Goal: Task Accomplishment & Management: Manage account settings

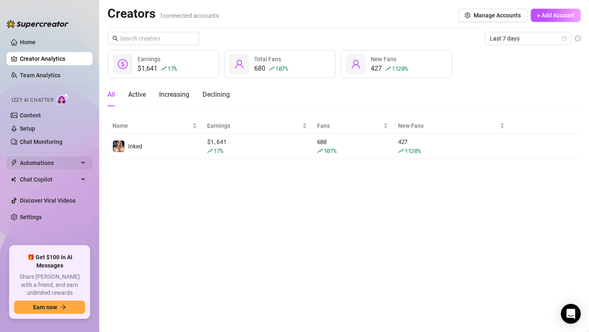
click at [32, 165] on span "Automations" at bounding box center [49, 162] width 59 height 13
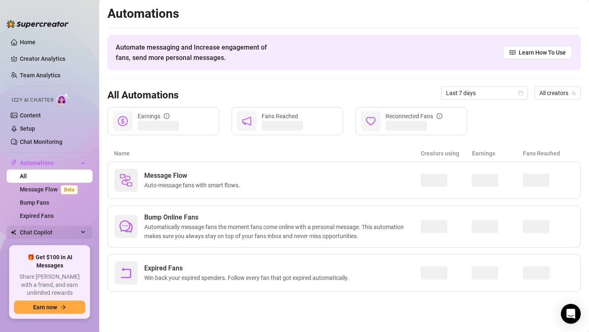
click at [35, 231] on span "Chat Copilot" at bounding box center [49, 232] width 59 height 13
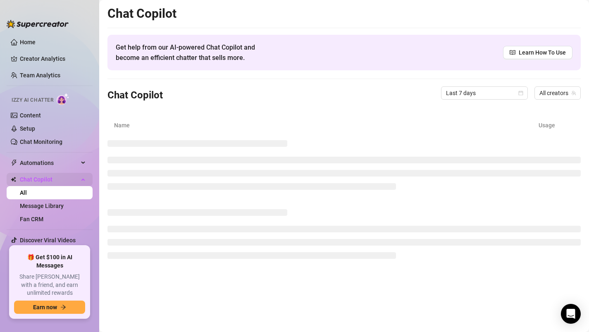
scroll to position [16, 0]
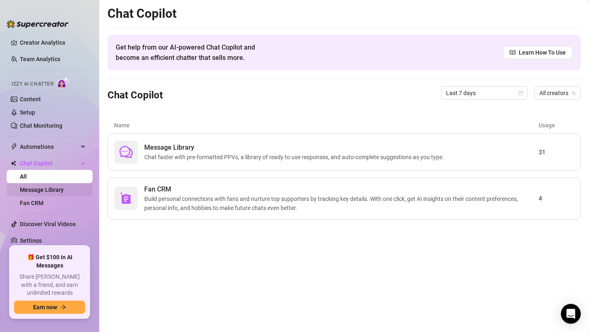
click at [36, 188] on link "Message Library" at bounding box center [42, 190] width 44 height 7
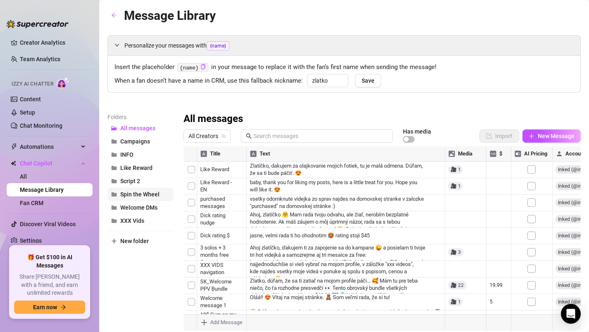
click at [146, 199] on button "Spin the Wheel" at bounding box center [141, 194] width 66 height 13
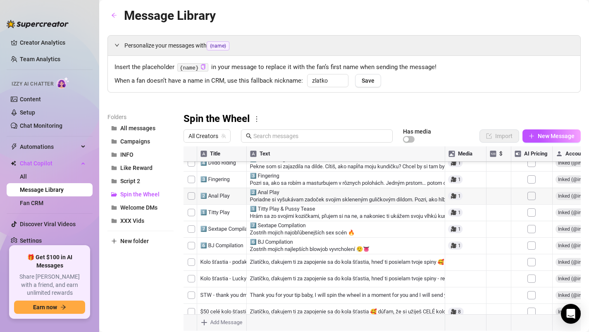
scroll to position [151, 0]
click at [454, 216] on div at bounding box center [382, 238] width 397 height 184
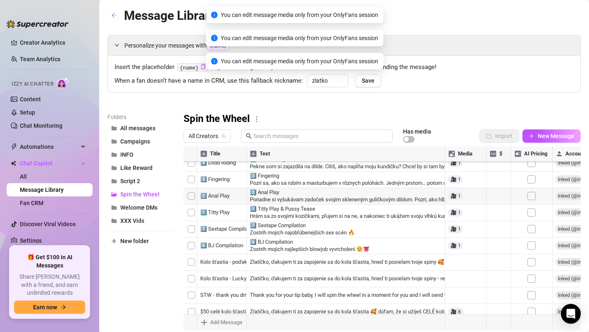
click at [409, 218] on div at bounding box center [382, 238] width 397 height 184
click at [470, 217] on div at bounding box center [382, 238] width 397 height 184
click at [410, 219] on div at bounding box center [382, 238] width 397 height 184
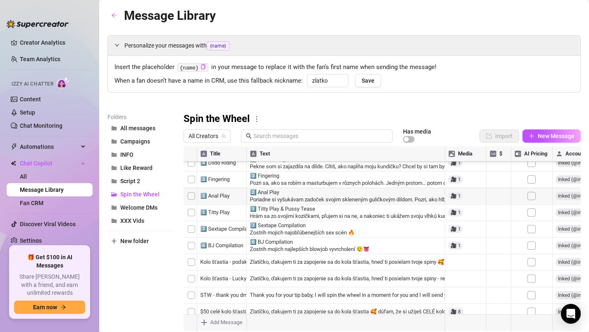
click at [483, 223] on div at bounding box center [382, 238] width 397 height 184
click at [476, 217] on div at bounding box center [382, 238] width 397 height 184
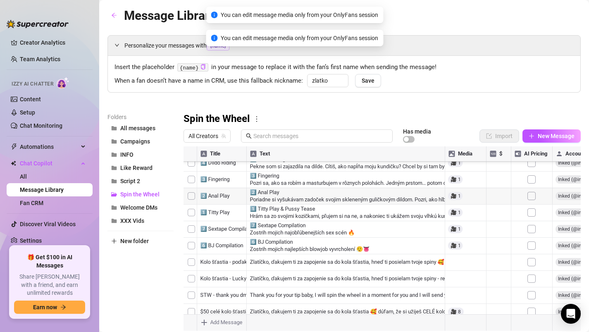
click at [476, 217] on div at bounding box center [382, 238] width 397 height 184
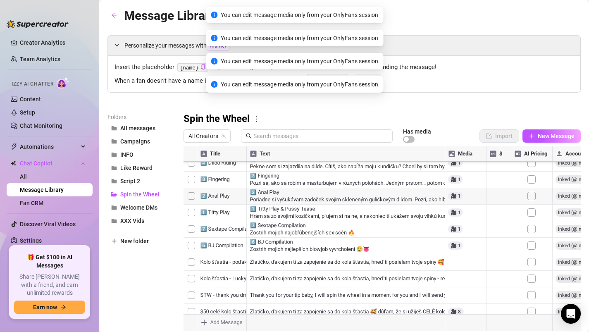
click at [476, 217] on div at bounding box center [382, 238] width 397 height 184
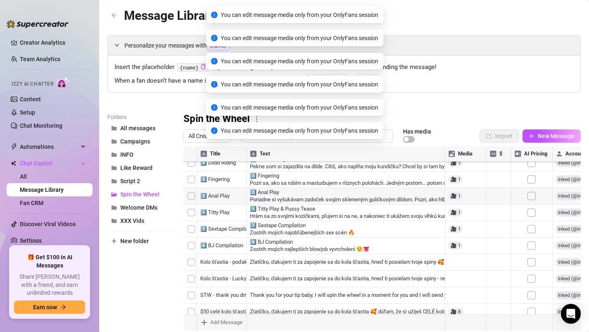
click at [476, 217] on div at bounding box center [382, 238] width 397 height 184
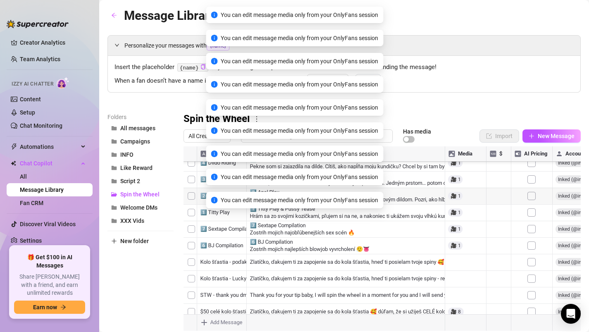
click at [476, 217] on div at bounding box center [382, 238] width 397 height 184
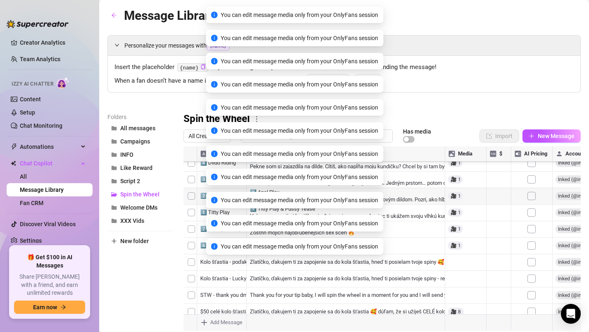
click at [476, 217] on div at bounding box center [382, 238] width 397 height 184
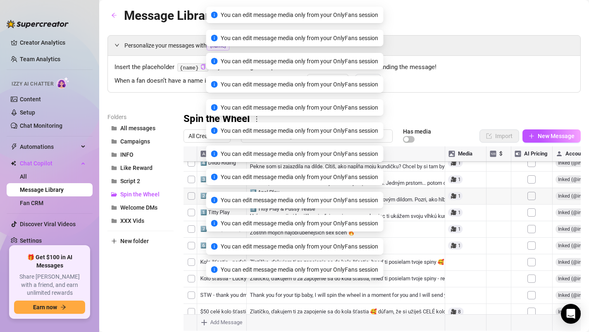
click at [476, 217] on div at bounding box center [382, 238] width 397 height 184
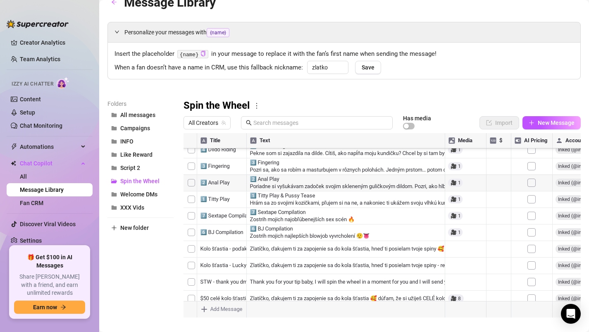
scroll to position [14, 0]
click at [294, 256] on div at bounding box center [382, 224] width 397 height 184
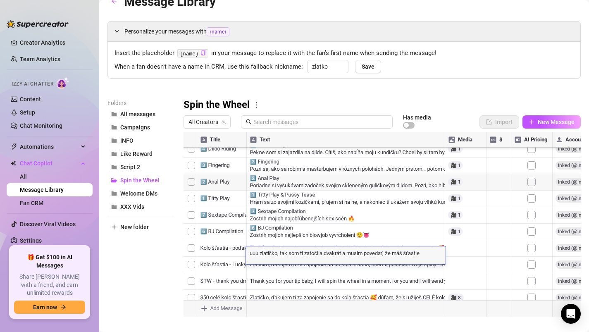
scroll to position [0, 0]
click at [283, 276] on div at bounding box center [382, 224] width 397 height 184
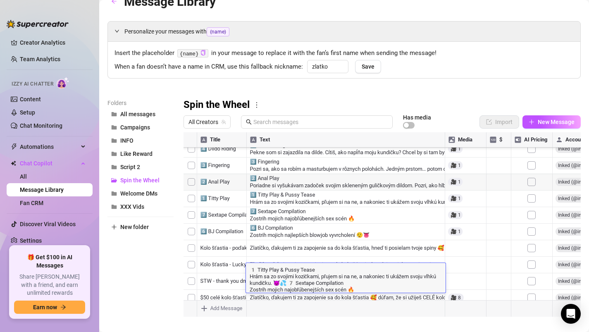
click at [304, 257] on div at bounding box center [382, 224] width 397 height 184
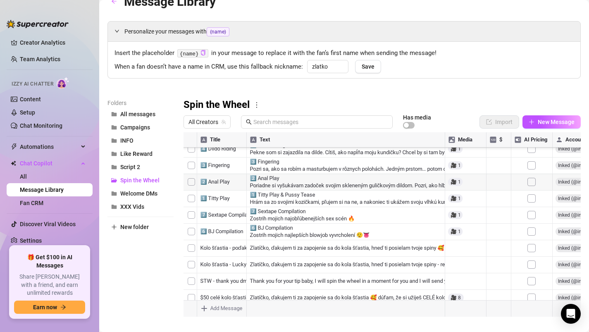
click at [304, 257] on div at bounding box center [382, 224] width 397 height 184
click at [294, 278] on div at bounding box center [382, 224] width 397 height 184
click at [271, 194] on div at bounding box center [382, 224] width 397 height 184
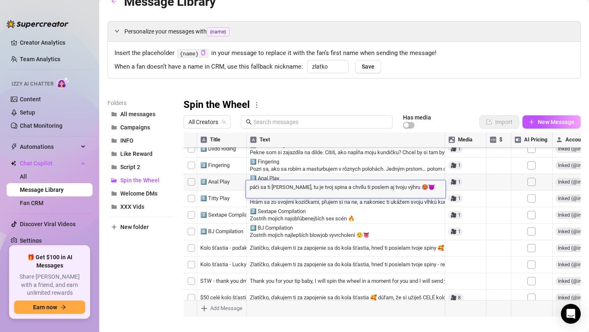
scroll to position [0, 0]
click at [191, 188] on div at bounding box center [382, 224] width 397 height 184
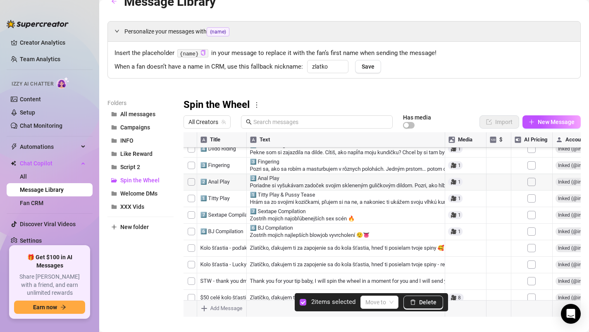
click at [193, 208] on div at bounding box center [382, 224] width 397 height 184
click at [416, 305] on span "button" at bounding box center [413, 302] width 6 height 7
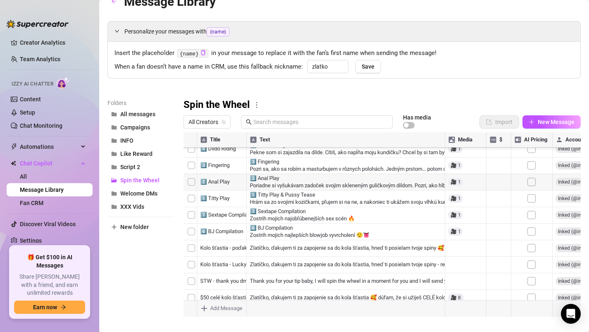
scroll to position [132, 0]
click at [540, 119] on span "New Message" at bounding box center [556, 122] width 37 height 7
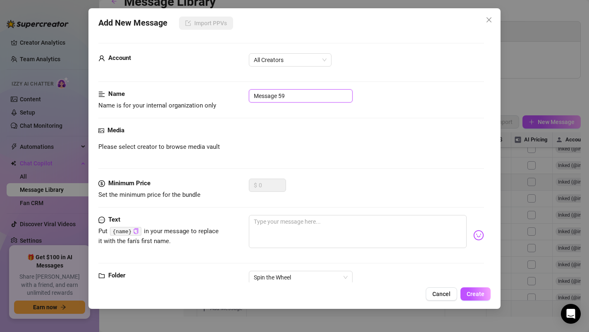
click at [296, 92] on input "Message 59" at bounding box center [301, 95] width 104 height 13
click at [273, 96] on input "1 Spin - BJ" at bounding box center [301, 95] width 104 height 13
type input "1 Spin (výhra BJ)"
click at [300, 224] on textarea at bounding box center [358, 231] width 218 height 33
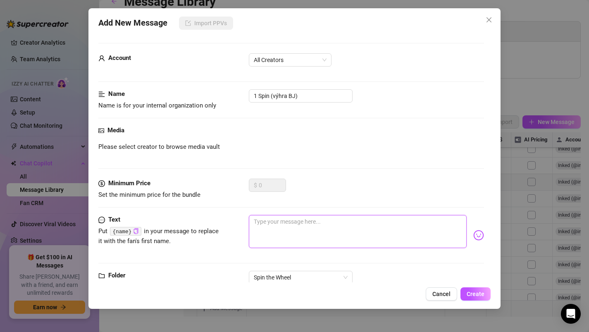
paste textarea "páči sa ti [PERSON_NAME], tu je tvoj spina a chvílu ti poslem aj tvoju výhru 🥵😈"
type textarea "páči sa ti [PERSON_NAME], tu je tvoj spina a chvílu ti poslem aj tvoju výhru 🥵😈"
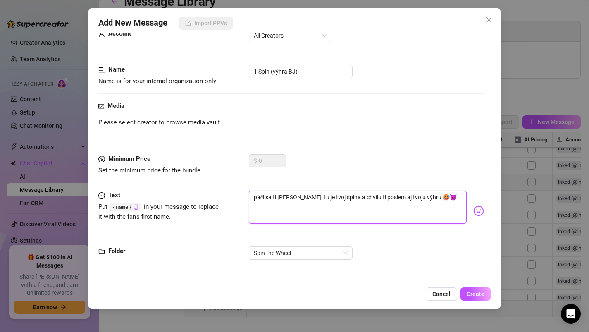
scroll to position [0, 0]
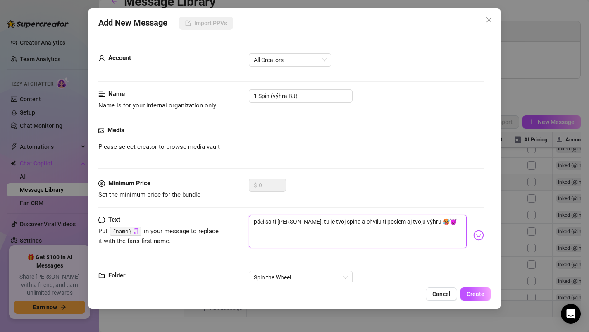
type textarea "páči sa ti [PERSON_NAME], tu je tvoj spina a chvílu ti poslem aj tvoju výhru 🥵😈"
click at [283, 148] on div "Please select creator to browse media vault" at bounding box center [291, 147] width 386 height 10
click at [266, 59] on span "All Creators" at bounding box center [290, 60] width 73 height 12
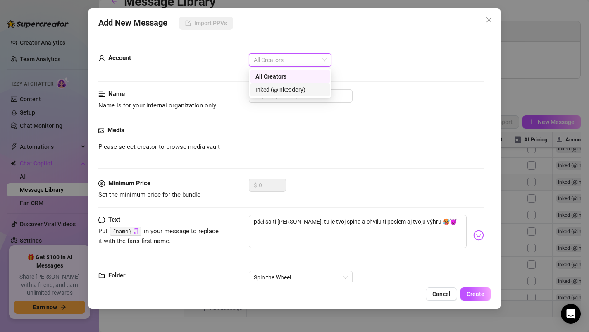
click at [270, 90] on div "Inked (@inkeddory)" at bounding box center [290, 89] width 69 height 9
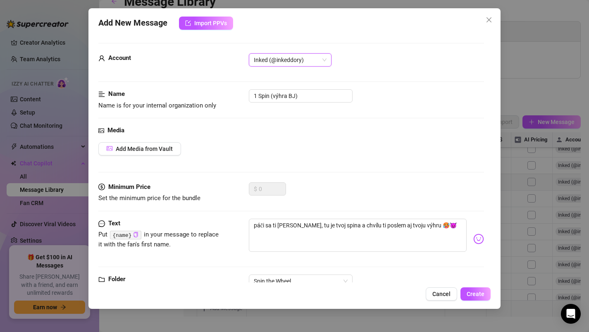
click at [158, 158] on div "Media Add Media from Vault" at bounding box center [291, 154] width 386 height 57
click at [156, 151] on span "Add Media from Vault" at bounding box center [144, 149] width 57 height 7
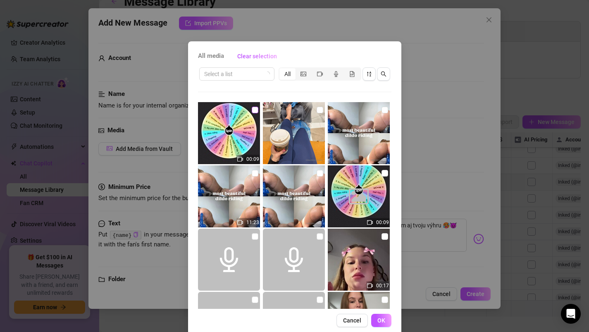
click at [253, 111] on input "checkbox" at bounding box center [255, 110] width 7 height 7
checkbox input "true"
click at [378, 317] on span "OK" at bounding box center [382, 320] width 8 height 7
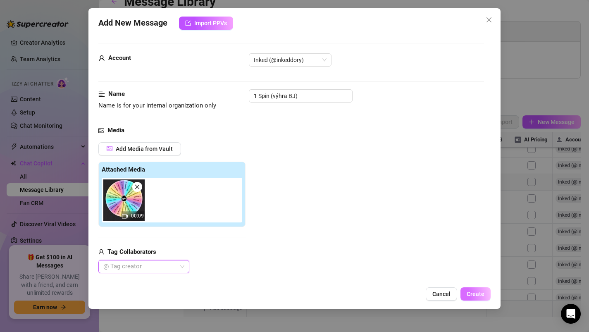
click at [478, 292] on span "Create" at bounding box center [476, 294] width 18 height 7
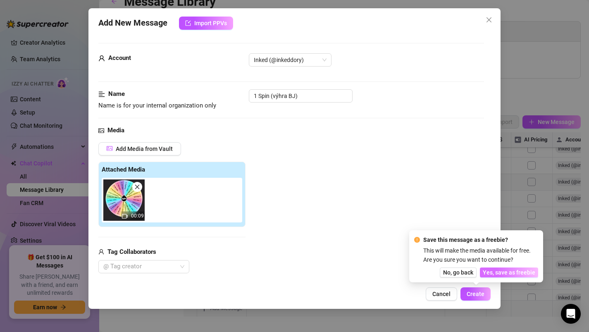
click at [501, 270] on span "Yes, save as freebie" at bounding box center [509, 272] width 53 height 7
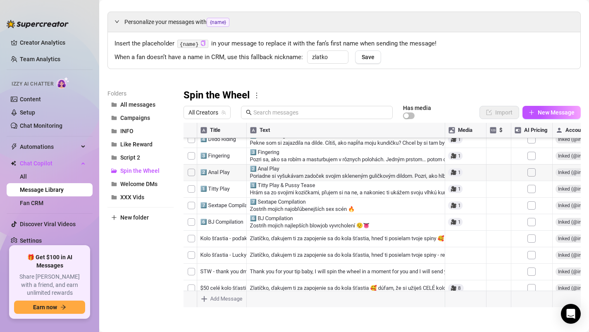
scroll to position [149, 0]
drag, startPoint x: 345, startPoint y: 265, endPoint x: 342, endPoint y: 201, distance: 64.1
click at [342, 201] on div at bounding box center [382, 215] width 397 height 184
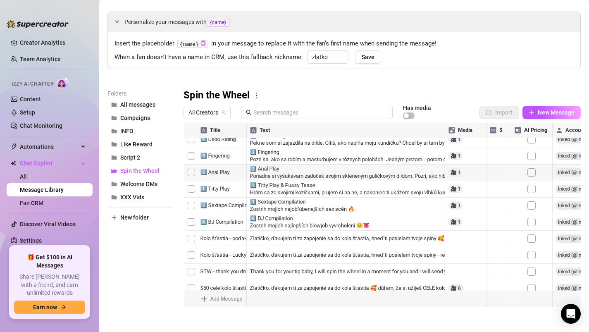
click at [315, 151] on div at bounding box center [382, 215] width 397 height 184
click at [328, 146] on div at bounding box center [382, 215] width 397 height 184
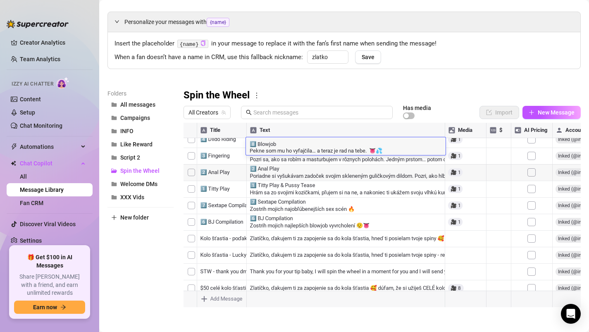
click at [378, 150] on textarea "8️⃣ Blowjob Pekne som mu ho vyfajčila… a teraz je rad na tebe. 👅💦" at bounding box center [346, 147] width 200 height 14
drag, startPoint x: 379, startPoint y: 149, endPoint x: 323, endPoint y: 150, distance: 56.2
click at [323, 150] on textarea "8️⃣ Blowjob Pekne som mu ho vyfajčila… a teraz je rad na tebe. 👅💦" at bounding box center [346, 147] width 200 height 14
type textarea "8️⃣ Blowjob Pekne som mu ho vyfajčila… 👅💦"
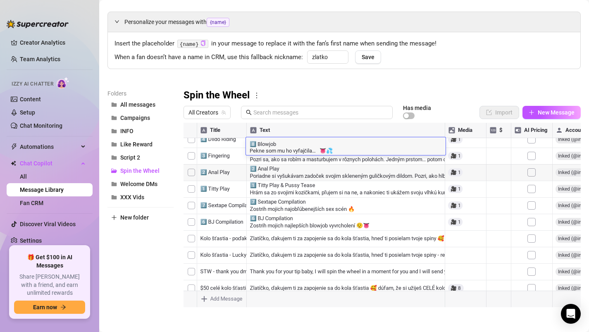
click at [328, 150] on textarea "8️⃣ Blowjob Pekne som mu ho vyfajčila… 👅💦" at bounding box center [346, 147] width 200 height 14
type textarea "8️⃣ Blowjob Pekne som mu ho vyfajčila… 👅💦"
click at [318, 169] on div at bounding box center [382, 215] width 397 height 184
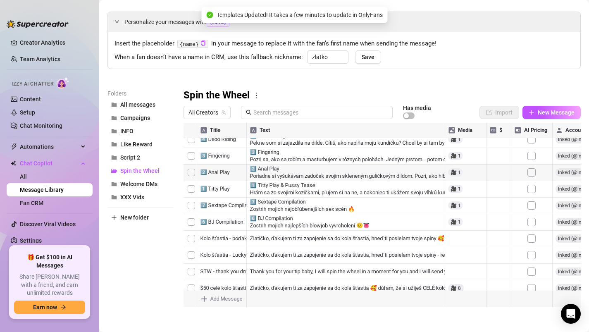
scroll to position [0, 15]
click at [322, 163] on div at bounding box center [382, 215] width 397 height 184
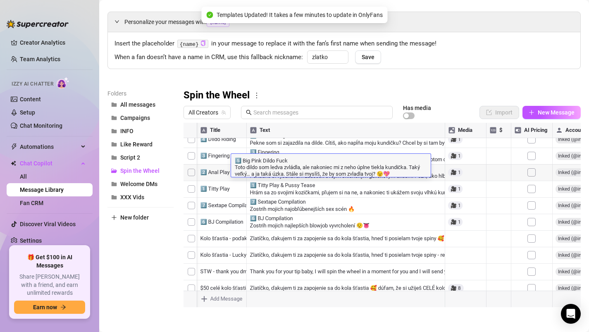
click at [322, 163] on textarea "5️⃣ Big Pink Dildo Fuck Toto dildo som ledva zvládla, ale nakoniec mi z neho úp…" at bounding box center [331, 166] width 200 height 21
click at [333, 168] on textarea "5️⃣ Big Pink Dildo Fuck Toto dildo som ledva zvládla, ale nakoniec mi z neho úp…" at bounding box center [331, 166] width 200 height 21
click at [333, 195] on div at bounding box center [382, 215] width 397 height 184
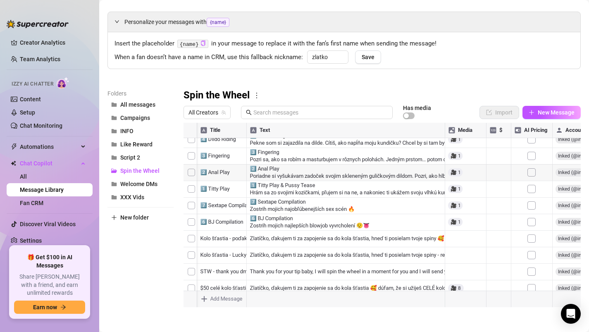
click at [324, 182] on div at bounding box center [382, 215] width 397 height 184
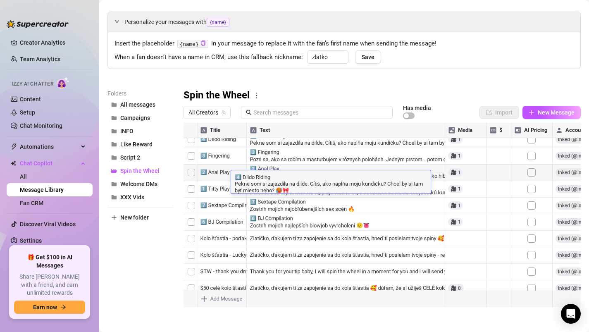
click at [307, 213] on div at bounding box center [382, 215] width 397 height 184
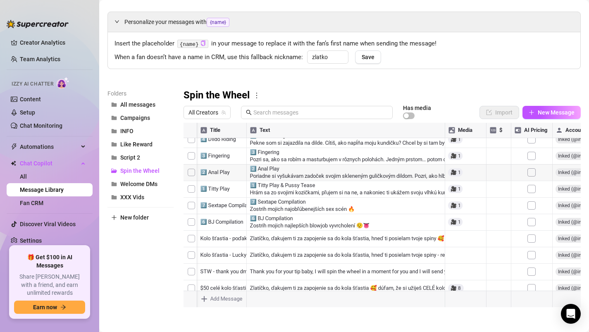
click at [308, 198] on div at bounding box center [382, 215] width 397 height 184
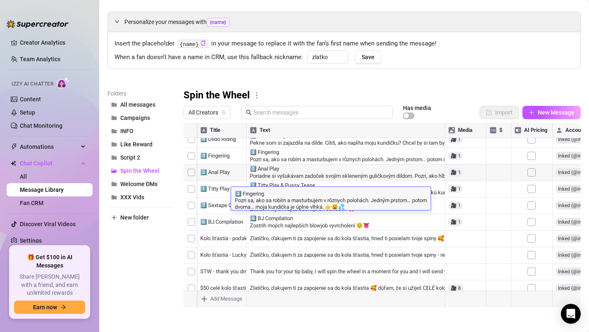
click at [306, 213] on div at bounding box center [382, 215] width 397 height 184
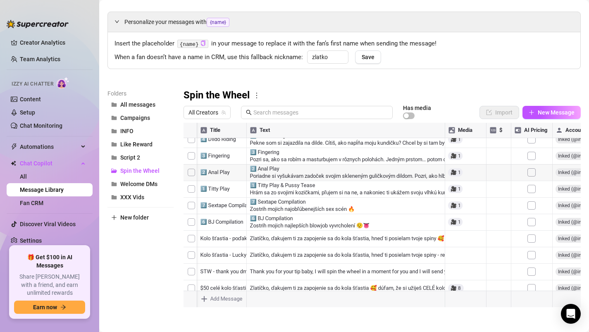
click at [306, 213] on div at bounding box center [382, 215] width 397 height 184
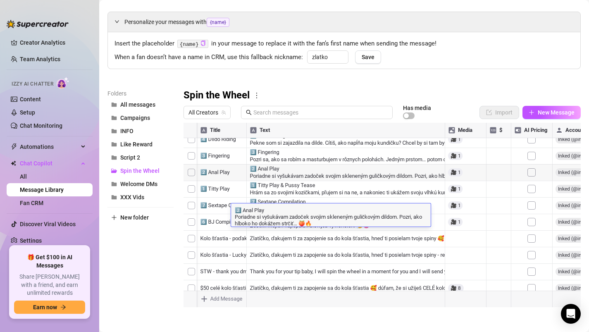
click at [299, 232] on div at bounding box center [382, 215] width 397 height 184
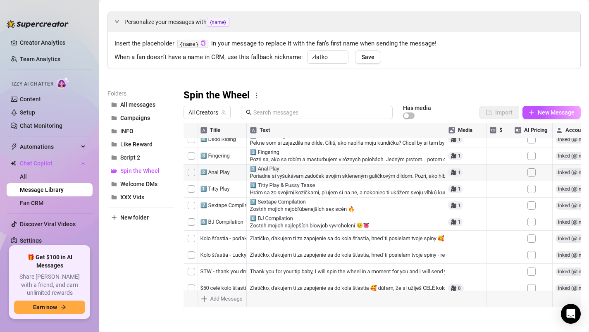
click at [299, 230] on div at bounding box center [382, 215] width 397 height 184
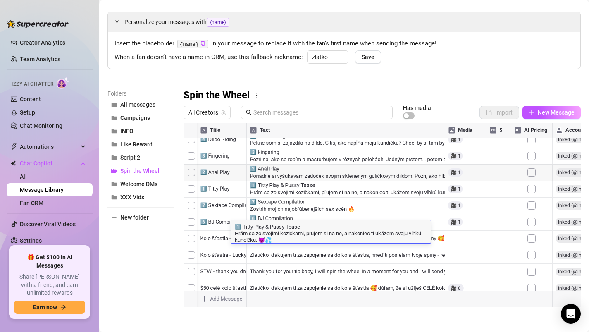
click at [297, 236] on textarea "1️⃣ Titty Play & Pussy Tease Hrám sa zo svojimi kozičkami, pľujem si na ne, a n…" at bounding box center [331, 232] width 200 height 21
click at [293, 263] on div at bounding box center [382, 215] width 397 height 184
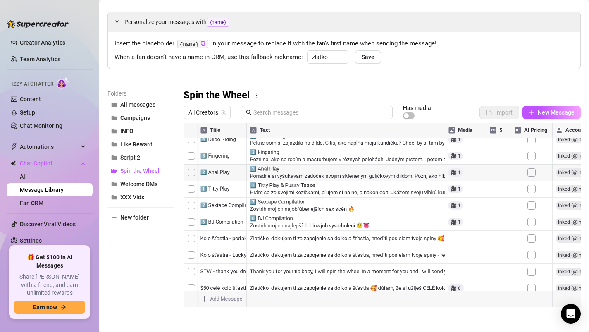
click at [295, 244] on div at bounding box center [382, 215] width 397 height 184
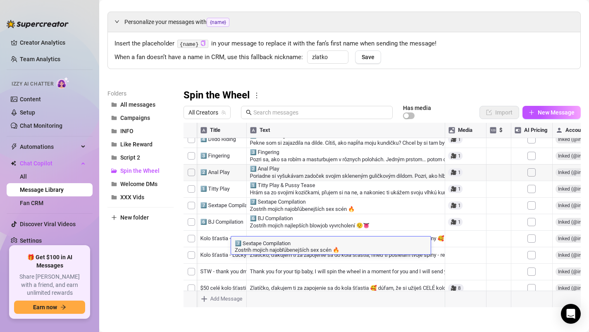
click at [291, 265] on div at bounding box center [382, 215] width 397 height 184
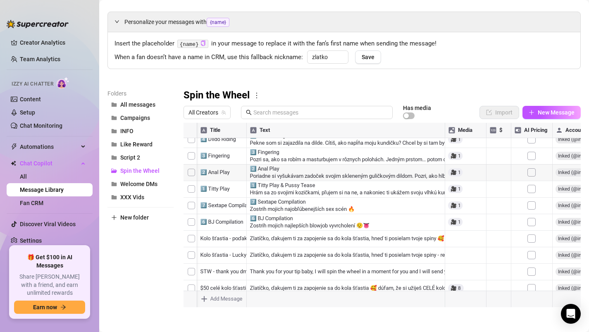
click at [291, 265] on div at bounding box center [382, 215] width 397 height 184
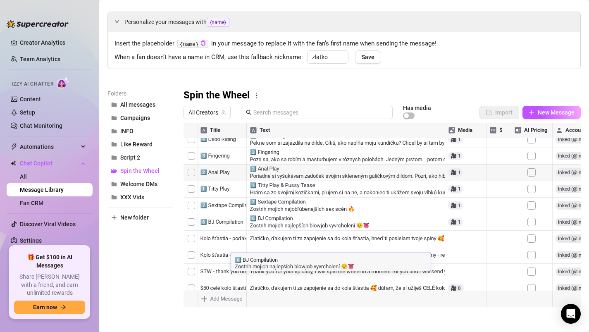
click at [289, 287] on div at bounding box center [382, 215] width 397 height 184
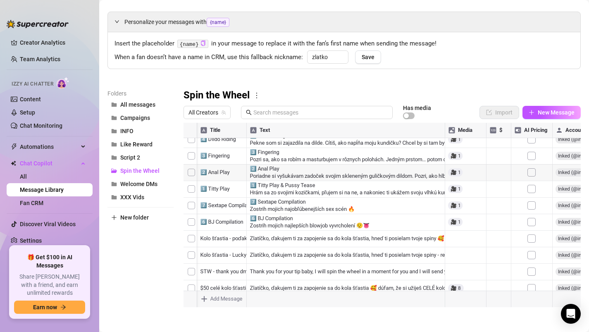
click at [289, 278] on div at bounding box center [382, 215] width 397 height 184
click at [35, 111] on link "Setup" at bounding box center [27, 112] width 15 height 7
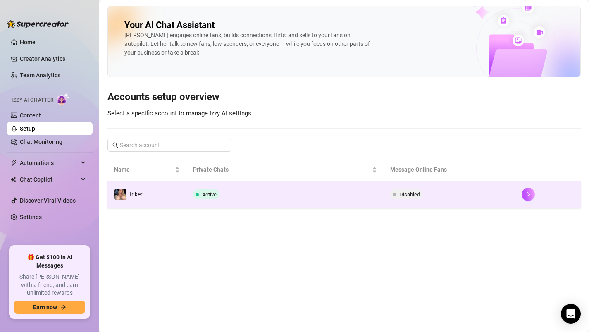
click at [229, 191] on td "Active" at bounding box center [285, 194] width 197 height 27
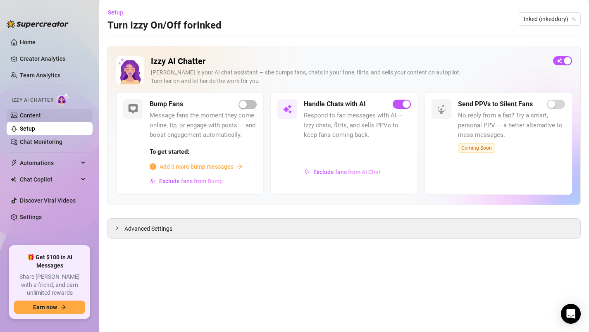
click at [38, 112] on link "Content" at bounding box center [30, 115] width 21 height 7
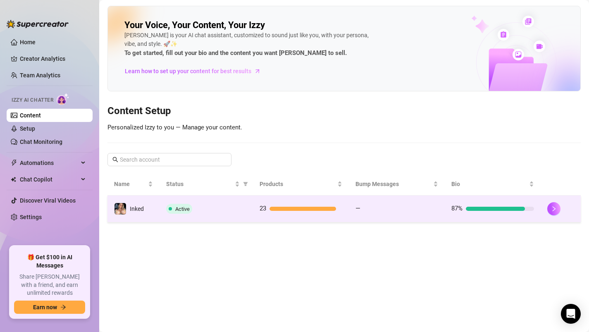
click at [155, 207] on td "Inked" at bounding box center [134, 209] width 52 height 27
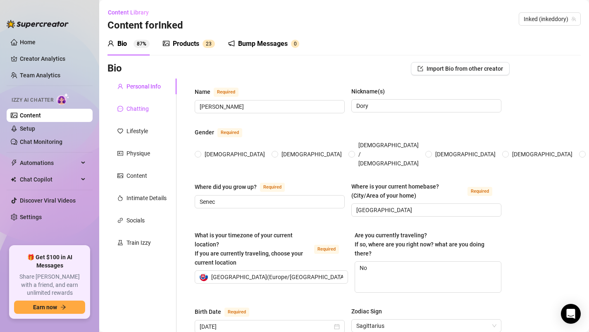
click at [124, 111] on div "Chatting" at bounding box center [132, 108] width 31 height 9
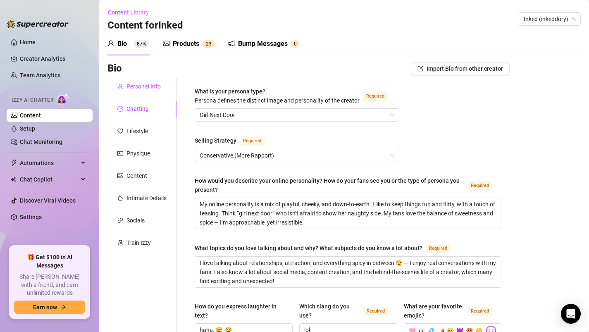
click at [136, 82] on div "Personal Info" at bounding box center [144, 86] width 34 height 9
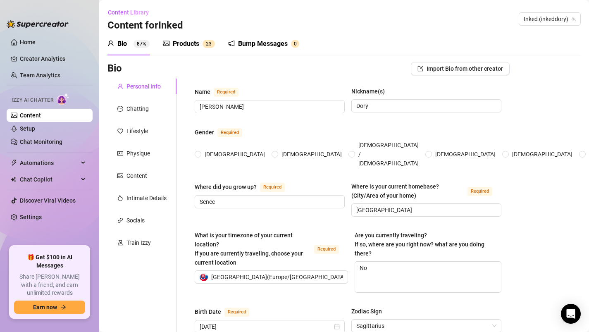
click at [188, 44] on div "Products" at bounding box center [186, 44] width 26 height 10
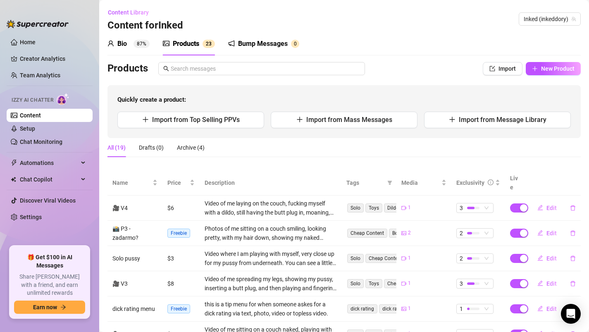
click at [260, 45] on div "Bump Messages" at bounding box center [263, 44] width 50 height 10
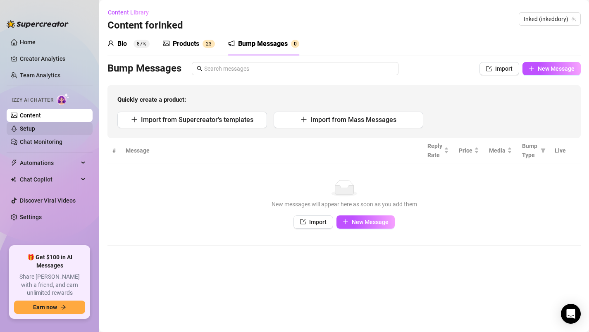
click at [31, 126] on link "Setup" at bounding box center [27, 128] width 15 height 7
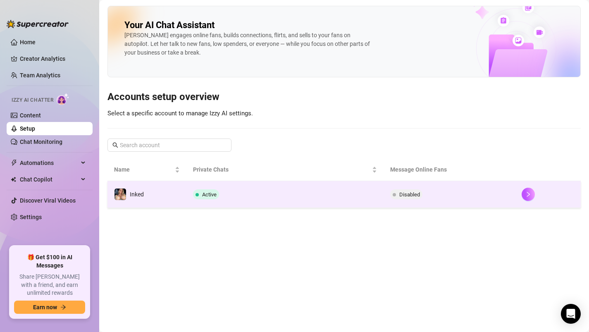
click at [277, 188] on td "Active" at bounding box center [285, 194] width 197 height 27
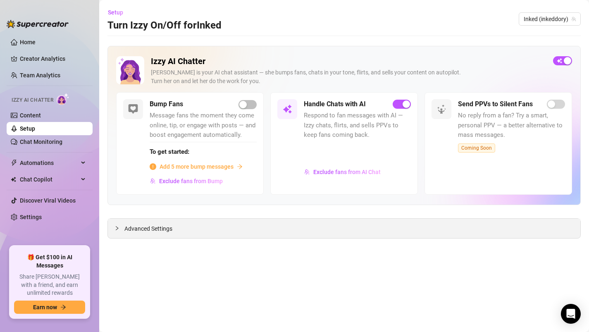
click at [276, 235] on div "Advanced Settings" at bounding box center [344, 228] width 473 height 19
click at [145, 229] on span "Advanced Settings" at bounding box center [148, 228] width 48 height 9
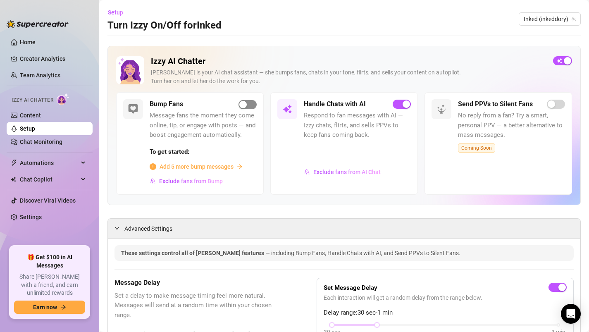
click at [243, 105] on div "button" at bounding box center [242, 104] width 7 height 7
